Goal: Task Accomplishment & Management: Manage account settings

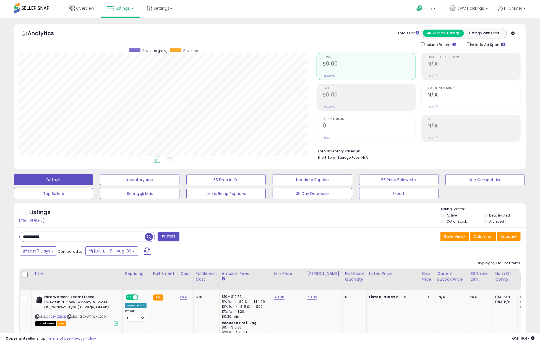
scroll to position [0, 5]
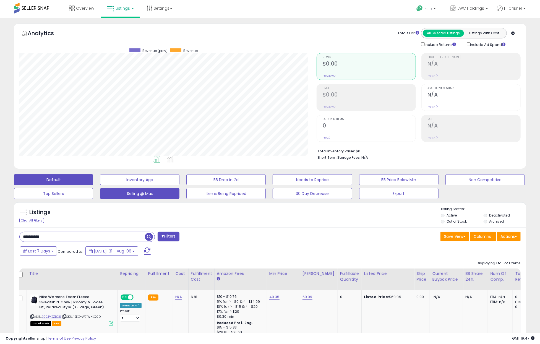
click at [143, 185] on button "Selling @ Max" at bounding box center [139, 179] width 79 height 11
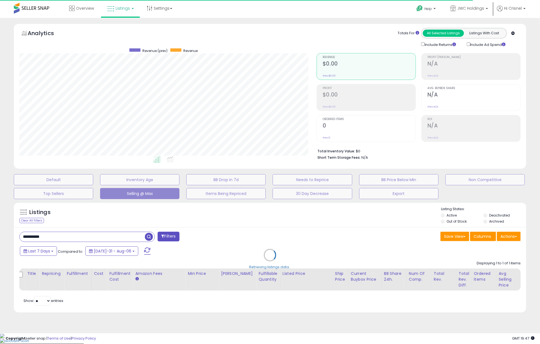
select select "**"
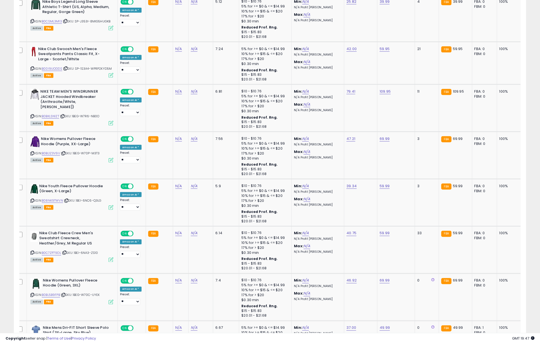
scroll to position [2264, 0]
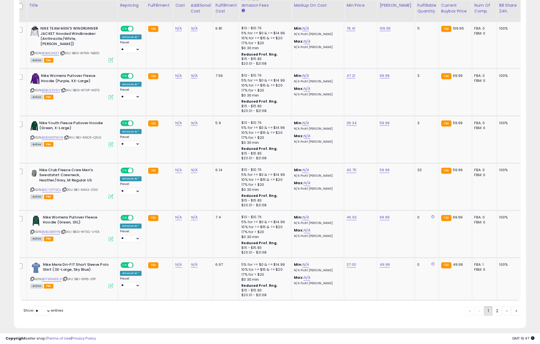
drag, startPoint x: 496, startPoint y: 307, endPoint x: 409, endPoint y: 209, distance: 131.1
click at [512, 307] on link "2" at bounding box center [516, 310] width 9 height 9
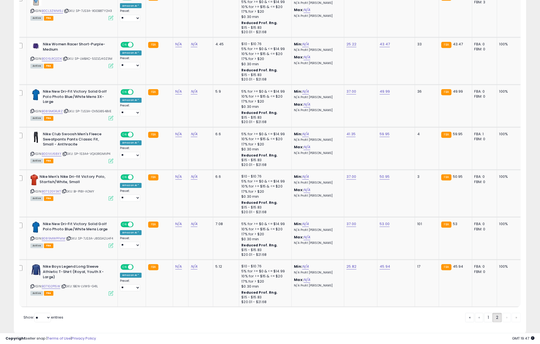
scroll to position [810, 0]
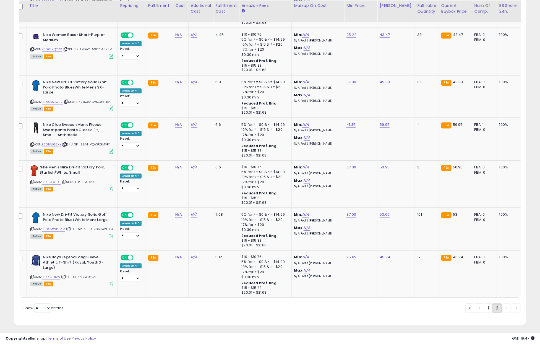
drag, startPoint x: 488, startPoint y: 309, endPoint x: 481, endPoint y: 305, distance: 7.5
click at [502, 309] on link "1" at bounding box center [506, 307] width 8 height 9
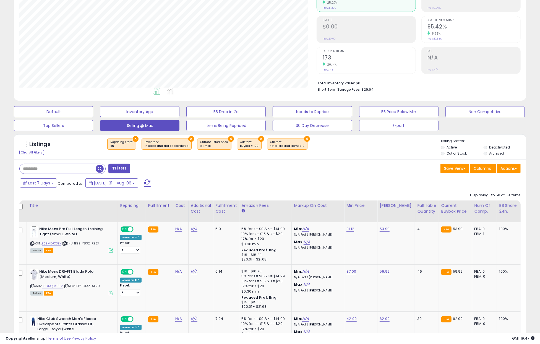
scroll to position [95, 0]
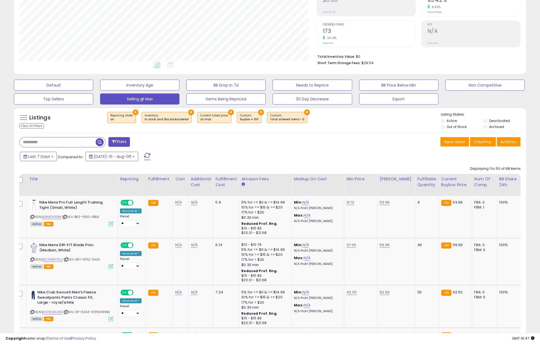
click at [285, 153] on div "Last 7 Days Compared to: [DATE]-31 - Aug-06" at bounding box center [207, 157] width 376 height 12
click at [56, 218] on link "B0BMDFX3BK" at bounding box center [52, 216] width 20 height 5
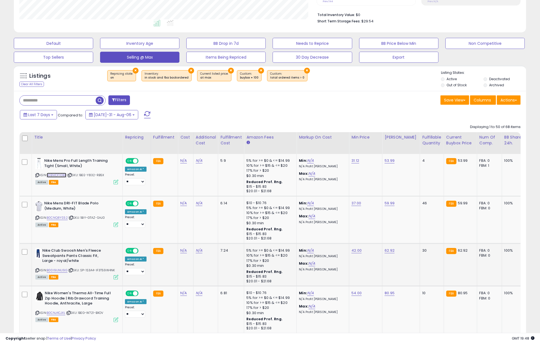
scroll to position [138, 0]
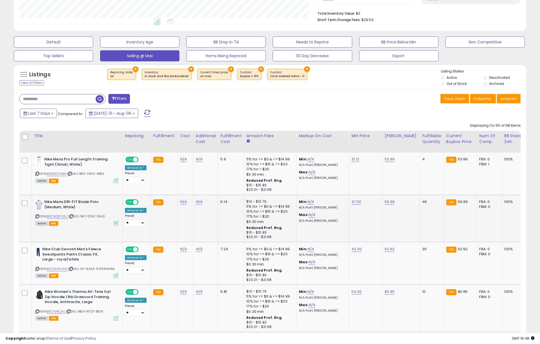
click at [38, 215] on icon at bounding box center [37, 216] width 4 height 3
click at [38, 216] on icon at bounding box center [37, 216] width 4 height 3
click at [59, 216] on link "B0CNQ8YS52" at bounding box center [57, 216] width 21 height 5
click at [389, 162] on link "59.99" at bounding box center [389, 159] width 10 height 6
type input "*****"
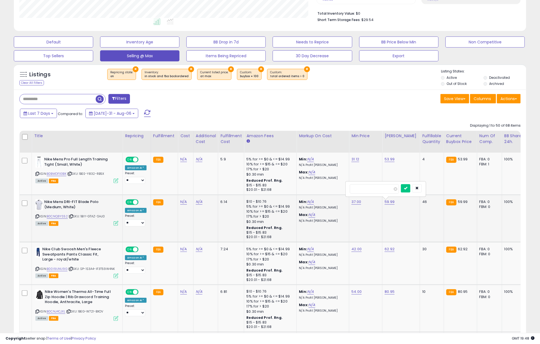
click button "submit" at bounding box center [405, 188] width 9 height 8
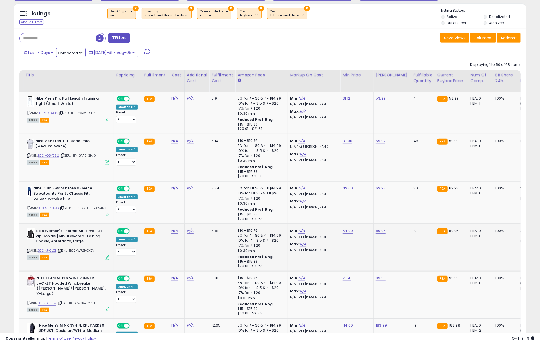
scroll to position [0, 0]
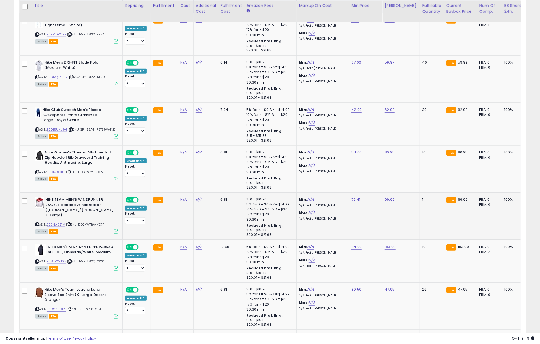
click at [36, 223] on icon at bounding box center [37, 224] width 4 height 3
click at [37, 223] on icon at bounding box center [37, 224] width 4 height 3
click at [60, 222] on link "B0BKLX9S1M" at bounding box center [56, 224] width 19 height 5
click at [387, 23] on link "99.99" at bounding box center [389, 20] width 10 height 6
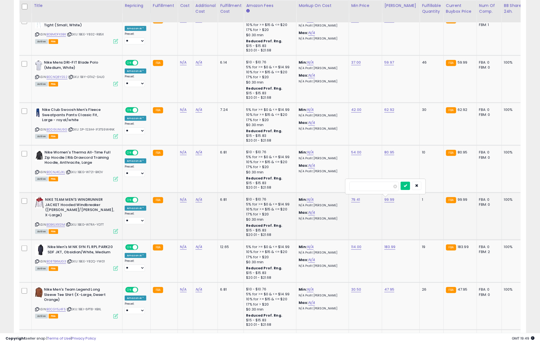
type input "******"
click button "submit" at bounding box center [404, 186] width 9 height 8
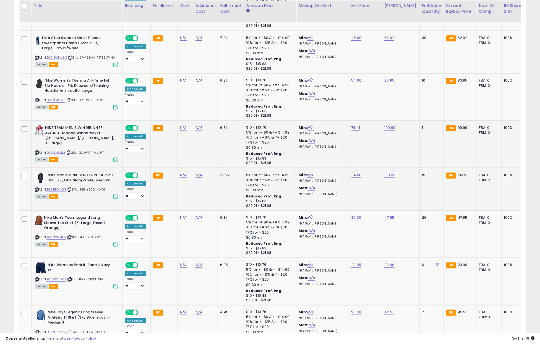
click at [37, 189] on icon at bounding box center [37, 189] width 4 height 3
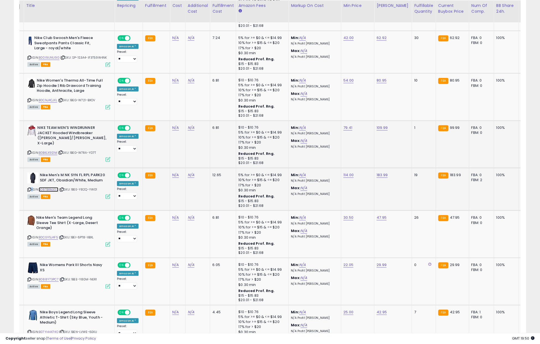
click at [53, 187] on link "B08TBXMJG3" at bounding box center [49, 189] width 20 height 5
click at [28, 237] on icon at bounding box center [29, 237] width 4 height 3
click at [28, 236] on icon at bounding box center [29, 237] width 4 height 3
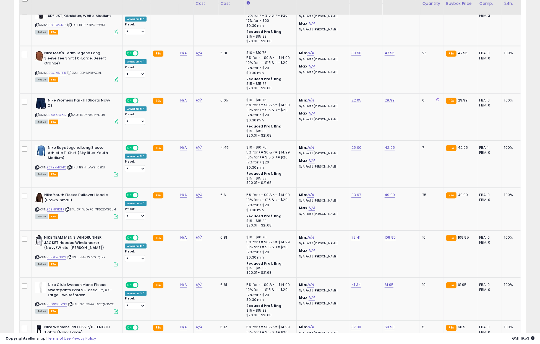
scroll to position [519, 0]
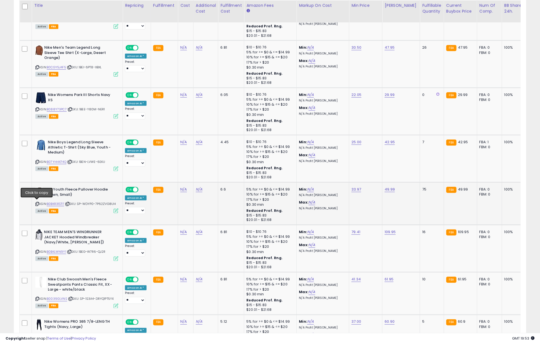
click at [36, 202] on icon at bounding box center [37, 203] width 4 height 3
drag, startPoint x: 36, startPoint y: 202, endPoint x: 34, endPoint y: 200, distance: 2.9
click at [36, 202] on icon at bounding box center [37, 203] width 4 height 3
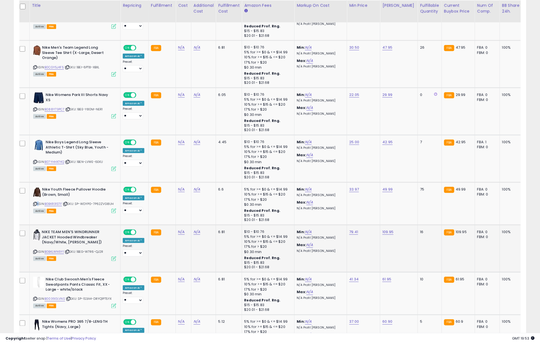
click at [34, 250] on icon at bounding box center [35, 251] width 4 height 3
drag, startPoint x: 34, startPoint y: 250, endPoint x: 40, endPoint y: 230, distance: 20.8
click at [34, 250] on icon at bounding box center [35, 251] width 4 height 3
